Goal: Task Accomplishment & Management: Manage account settings

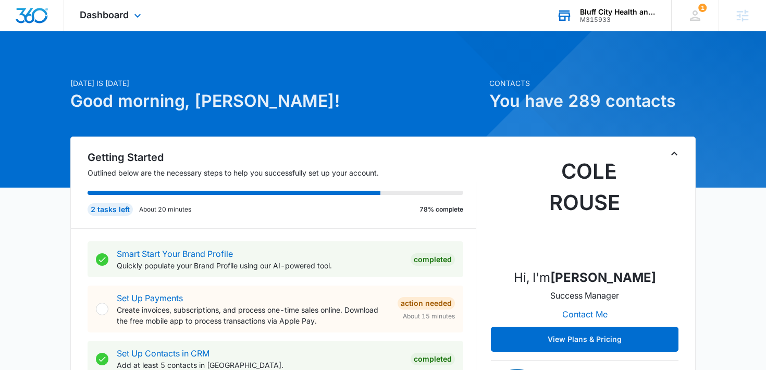
click at [621, 21] on div "M315933" at bounding box center [618, 19] width 76 height 7
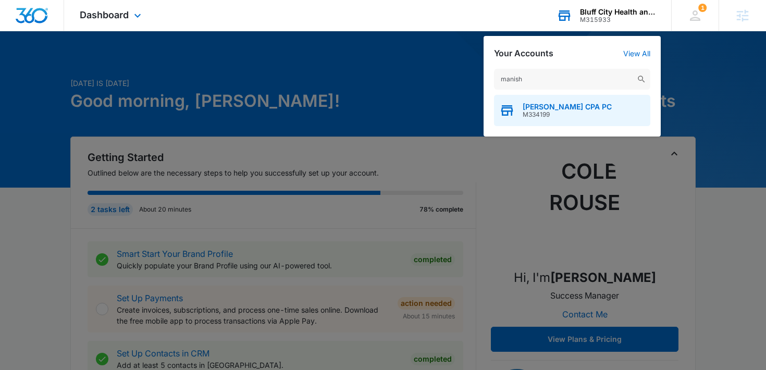
type input "manish"
click at [554, 107] on span "[PERSON_NAME] CPA PC" at bounding box center [567, 107] width 89 height 8
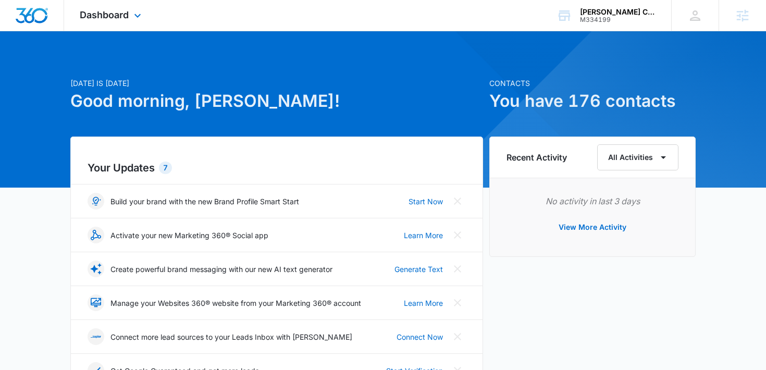
click at [131, 21] on div "Dashboard Apps Reputation Websites Forms CRM Email Social Payments POS Content …" at bounding box center [111, 15] width 95 height 31
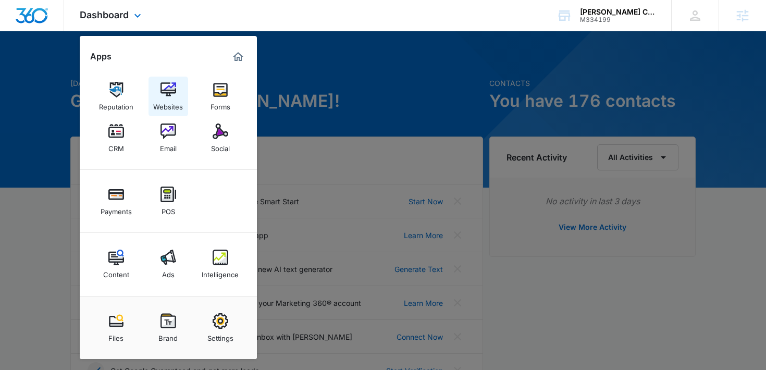
click at [178, 102] on div "Websites" at bounding box center [168, 104] width 30 height 14
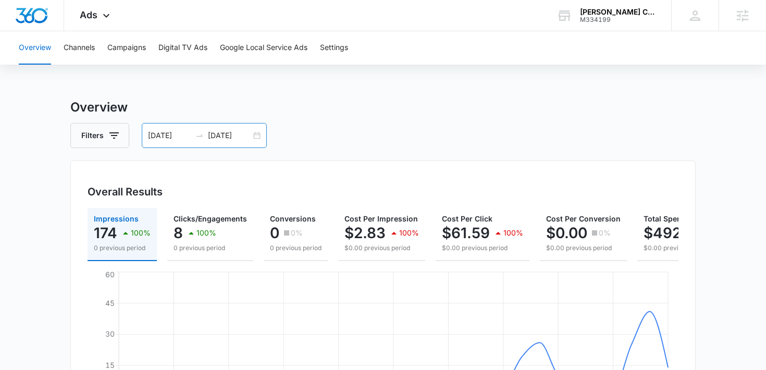
click at [239, 143] on div "[DATE] [DATE]" at bounding box center [204, 135] width 125 height 25
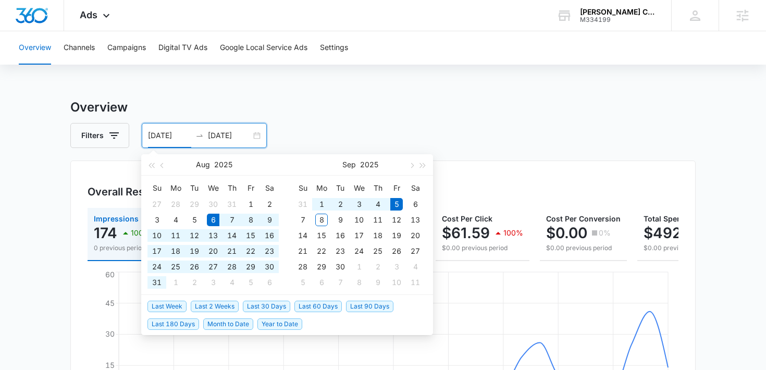
click at [264, 299] on li "Last 30 Days" at bounding box center [269, 306] width 52 height 18
click at [266, 305] on span "Last 30 Days" at bounding box center [266, 306] width 47 height 11
type input "[DATE]"
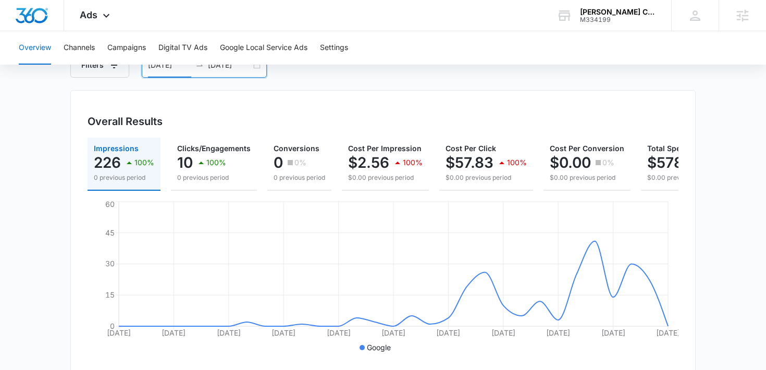
scroll to position [69, 0]
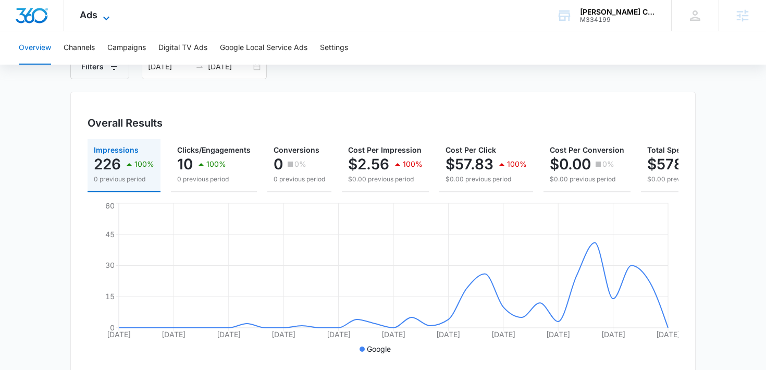
click at [95, 9] on span "Ads" at bounding box center [89, 14] width 18 height 11
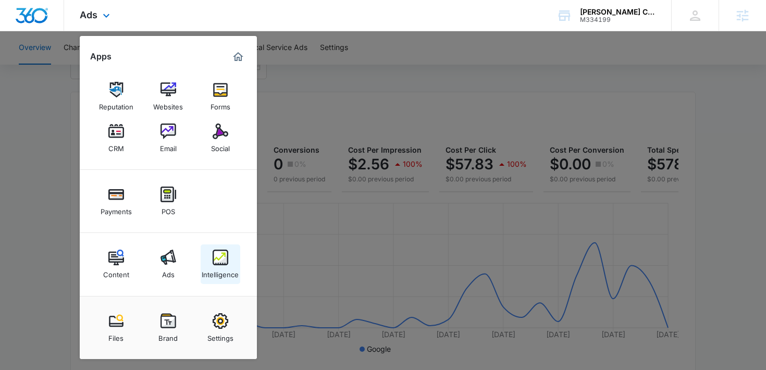
click at [222, 263] on img at bounding box center [221, 258] width 16 height 16
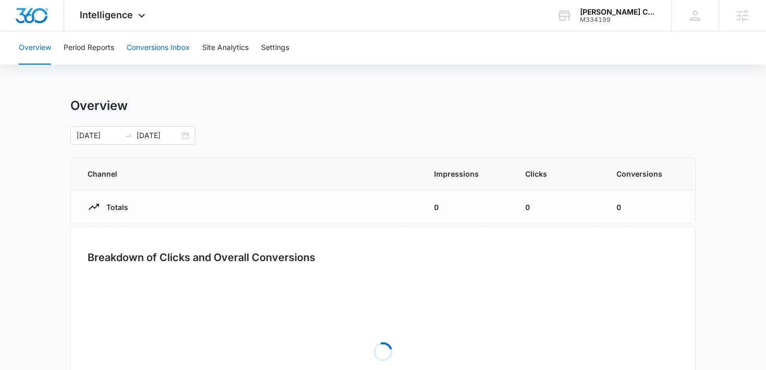
click at [161, 47] on button "Conversions Inbox" at bounding box center [158, 47] width 63 height 33
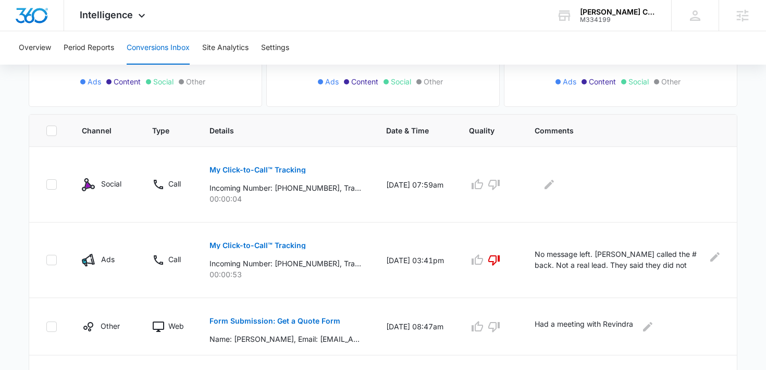
scroll to position [182, 0]
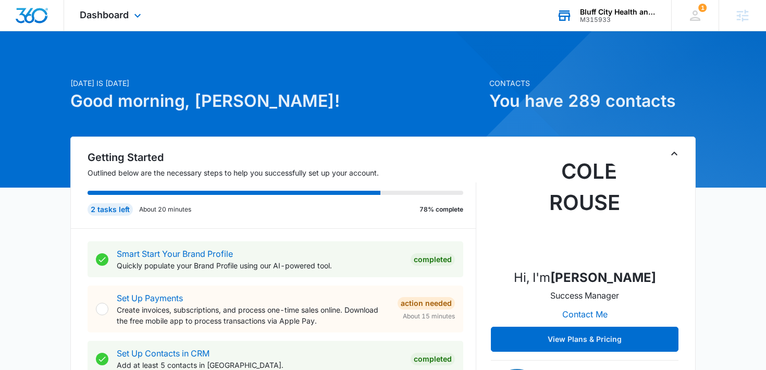
click at [619, 18] on div "M315933" at bounding box center [618, 19] width 76 height 7
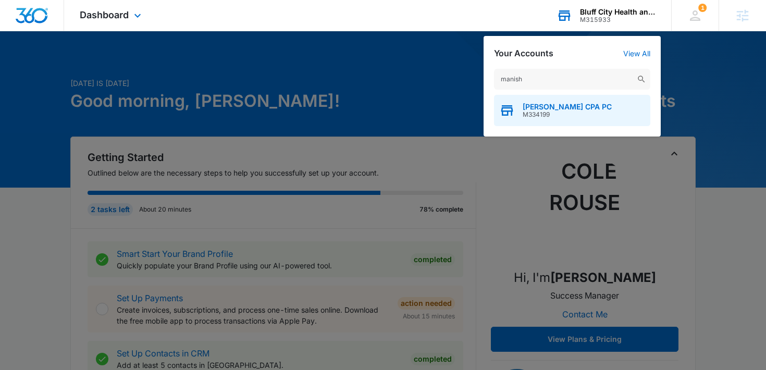
type input "manish"
click at [529, 103] on span "[PERSON_NAME] CPA PC" at bounding box center [567, 107] width 89 height 8
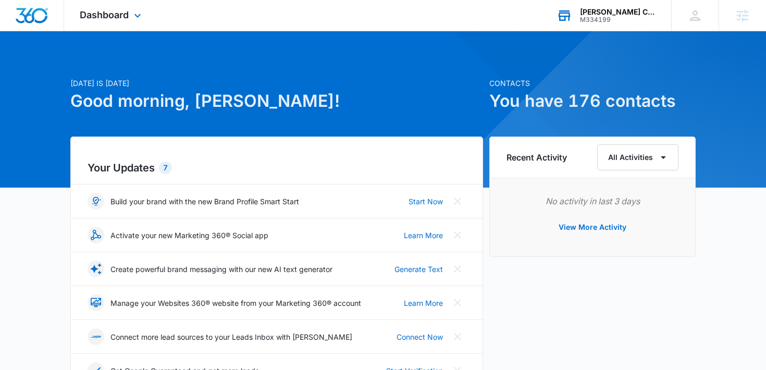
click at [129, 16] on div "Dashboard Apps Reputation Websites Forms CRM Email Social Payments POS Content …" at bounding box center [111, 15] width 95 height 31
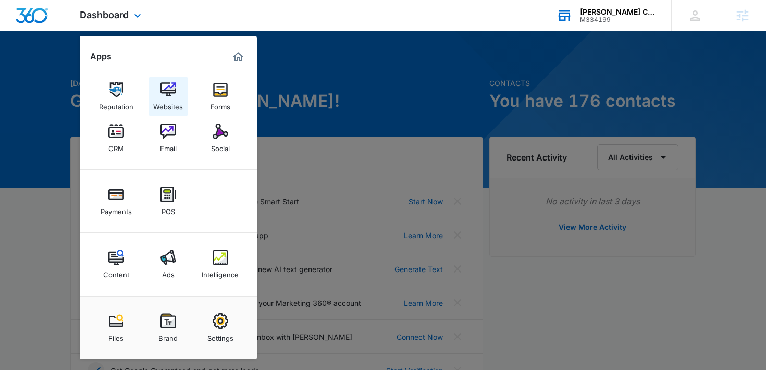
click at [159, 105] on div "Websites" at bounding box center [168, 104] width 30 height 14
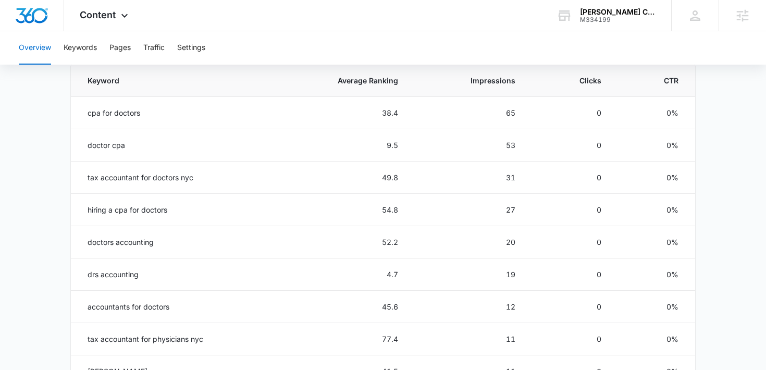
scroll to position [483, 0]
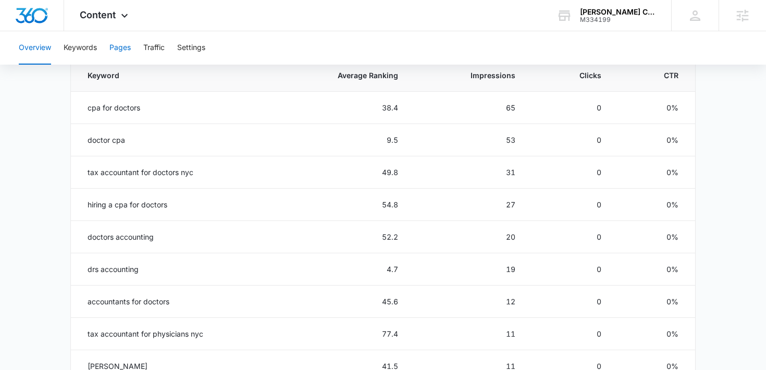
click at [122, 54] on button "Pages" at bounding box center [119, 47] width 21 height 33
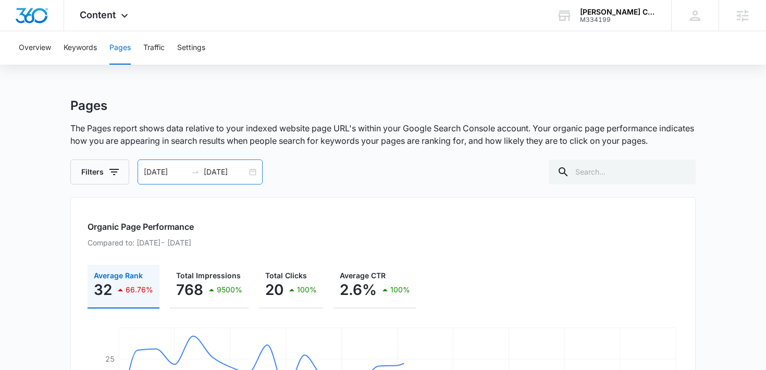
click at [206, 174] on input "[DATE]" at bounding box center [225, 171] width 43 height 11
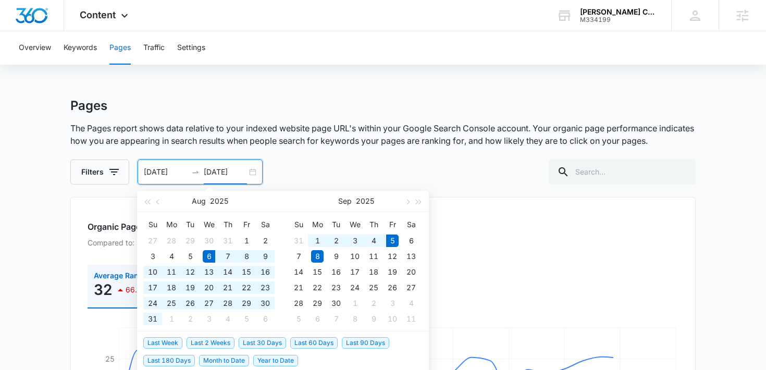
type input "[DATE]"
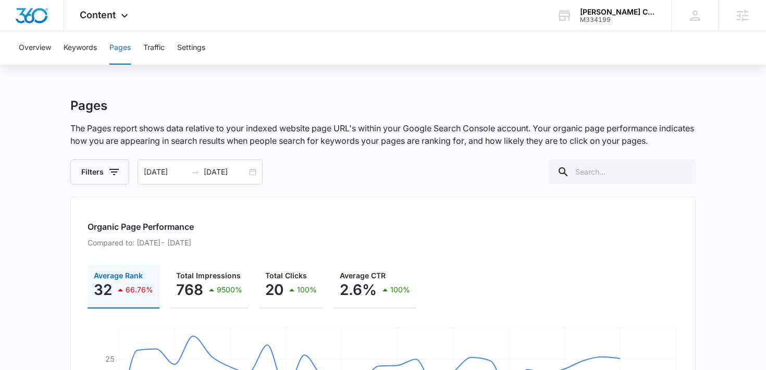
click at [249, 135] on p "The Pages report shows data relative to your indexed website page URL's within …" at bounding box center [383, 134] width 626 height 25
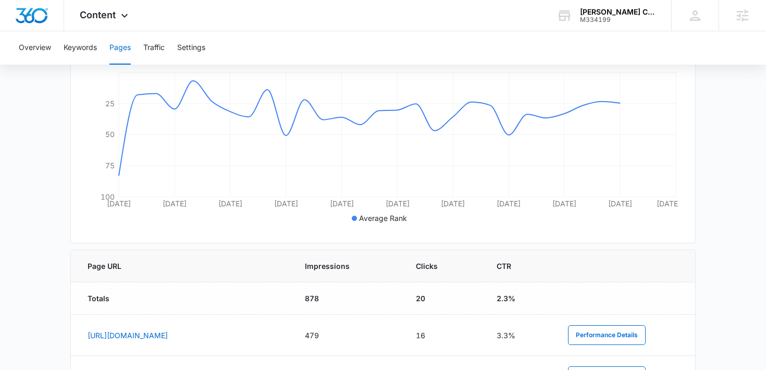
scroll to position [665, 0]
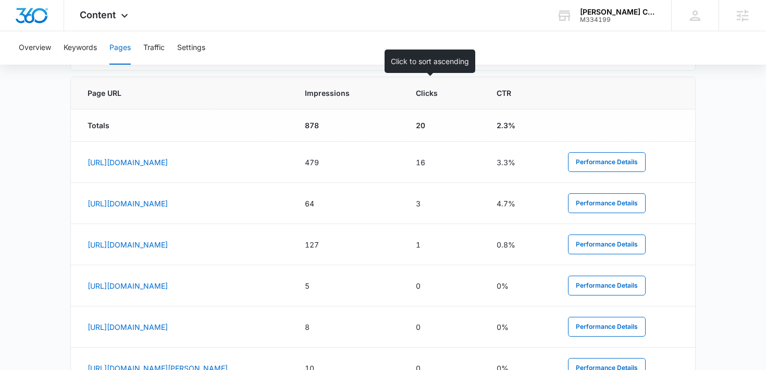
click at [376, 95] on span "Impressions" at bounding box center [340, 93] width 71 height 11
